Goal: Information Seeking & Learning: Learn about a topic

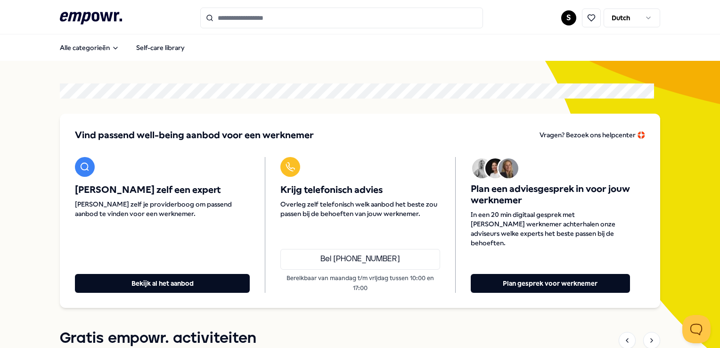
click at [356, 20] on input "Search for products, categories or subcategories" at bounding box center [341, 18] width 283 height 21
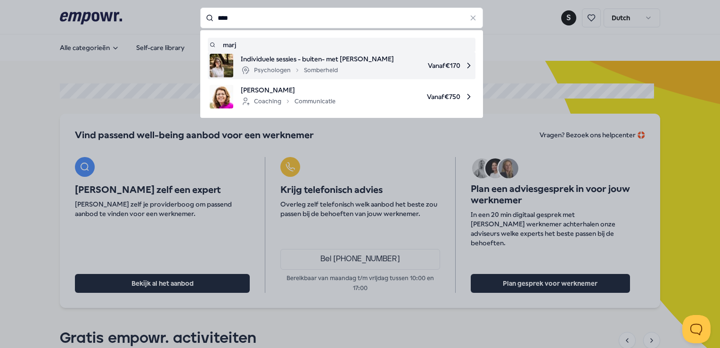
click at [314, 61] on span "Individuele sessies - buiten- met [PERSON_NAME]" at bounding box center [317, 59] width 153 height 10
type input "****"
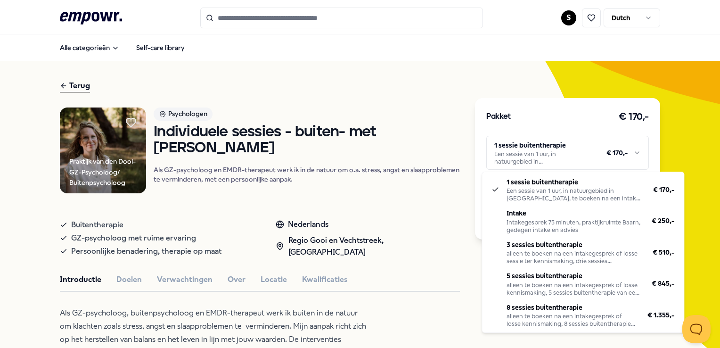
click at [631, 151] on html ".empowr-logo_svg__cls-1{fill:#03032f} S Dutch Alle categorieën Self-care librar…" at bounding box center [360, 174] width 720 height 348
click at [281, 31] on html ".empowr-logo_svg__cls-1{fill:#03032f} S Dutch Alle categorieën Self-care librar…" at bounding box center [360, 174] width 720 height 348
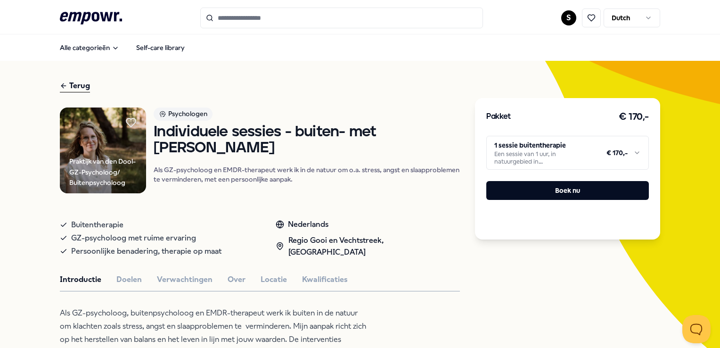
click at [280, 18] on input "Search for products, categories or subcategories" at bounding box center [341, 18] width 283 height 21
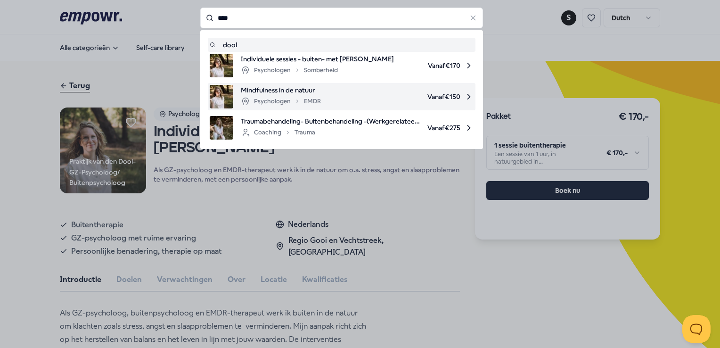
click at [340, 95] on span "Vanaf € 150" at bounding box center [400, 97] width 145 height 24
type input "****"
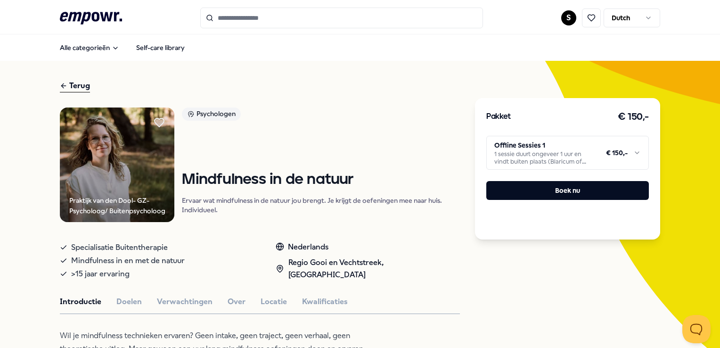
click at [630, 156] on html ".empowr-logo_svg__cls-1{fill:#03032f} S Dutch Alle categorieën Self-care librar…" at bounding box center [360, 174] width 720 height 348
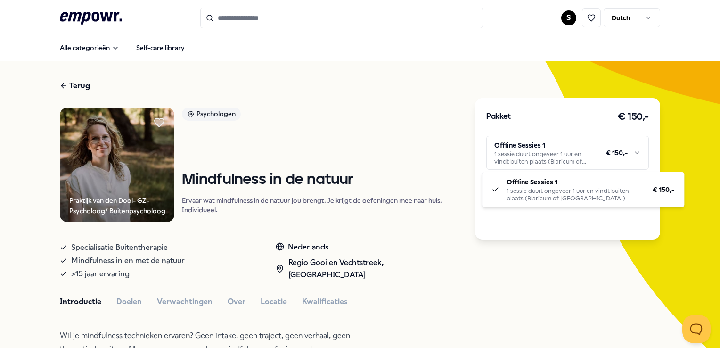
click at [679, 129] on html ".empowr-logo_svg__cls-1{fill:#03032f} S Dutch Alle categorieën Self-care librar…" at bounding box center [360, 174] width 720 height 348
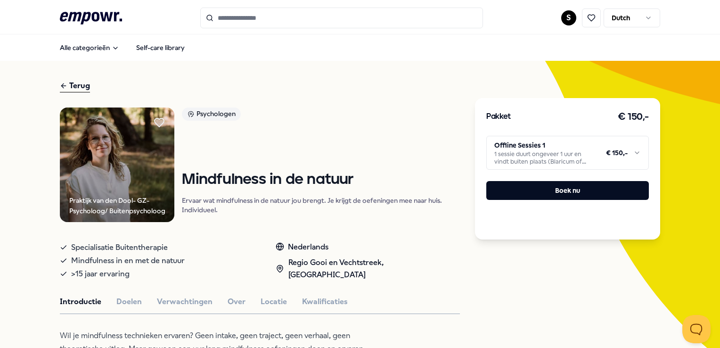
click at [269, 14] on input "Search for products, categories or subcategories" at bounding box center [341, 18] width 283 height 21
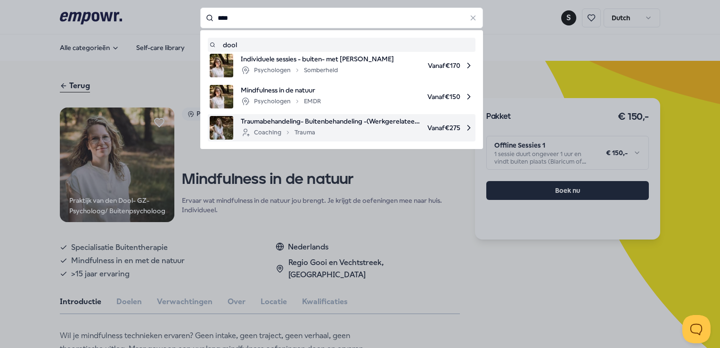
click at [299, 123] on span "Traumabehandeling- Buitenbehandeling -(Werkgerelateerd) trauma" at bounding box center [330, 121] width 179 height 10
type input "****"
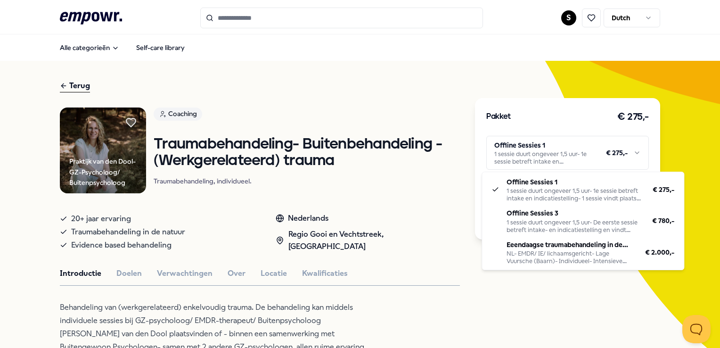
click at [618, 144] on html ".empowr-logo_svg__cls-1{fill:#03032f} S Dutch Alle categorieën Self-care librar…" at bounding box center [360, 174] width 720 height 348
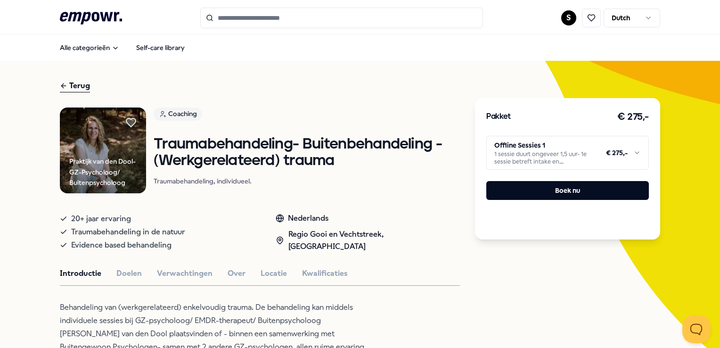
click at [686, 110] on html ".empowr-logo_svg__cls-1{fill:#03032f} S Dutch Alle categorieën Self-care librar…" at bounding box center [360, 174] width 720 height 348
click at [300, 19] on input "Search for products, categories or subcategories" at bounding box center [341, 18] width 283 height 21
